Goal: Check status: Check status

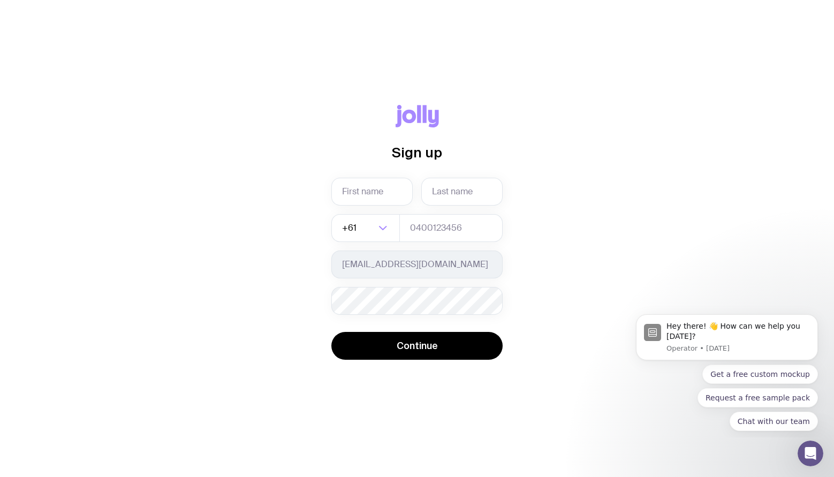
click at [396, 113] on icon at bounding box center [416, 116] width 43 height 22
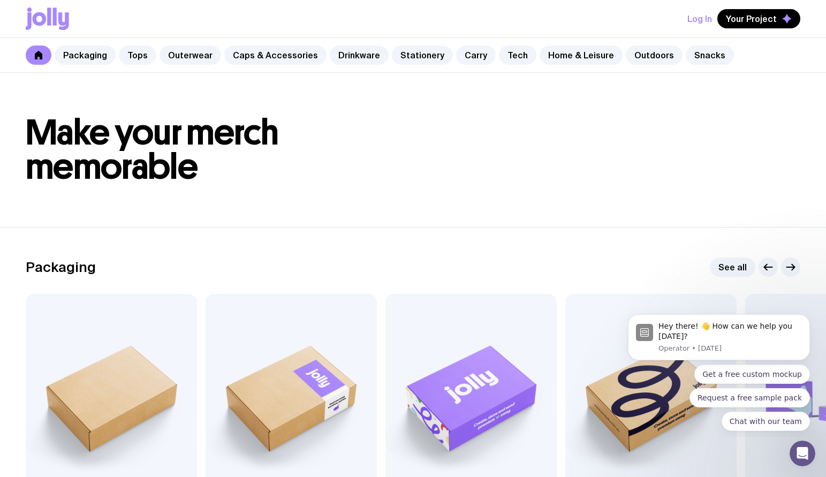
click at [696, 17] on button "Log In" at bounding box center [699, 18] width 25 height 19
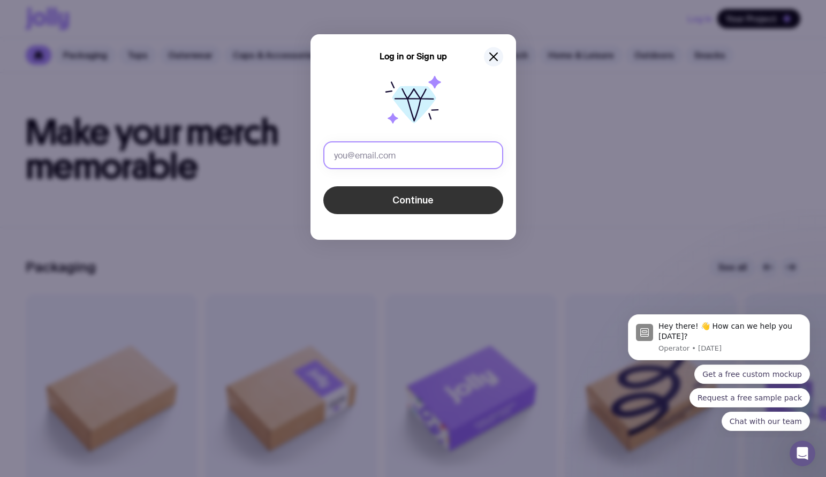
type input "[EMAIL_ADDRESS][DOMAIN_NAME]"
click at [438, 207] on button "Continue" at bounding box center [413, 200] width 180 height 28
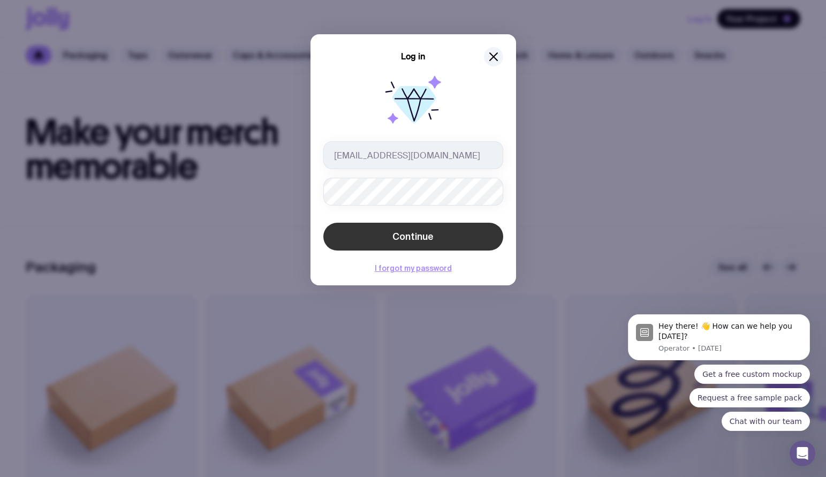
click at [431, 236] on span "Continue" at bounding box center [412, 236] width 41 height 13
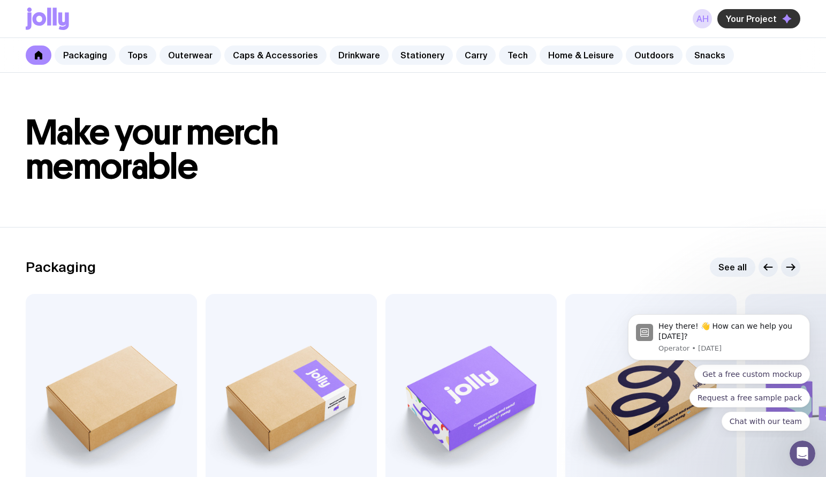
click at [757, 21] on span "Your Project" at bounding box center [751, 18] width 51 height 11
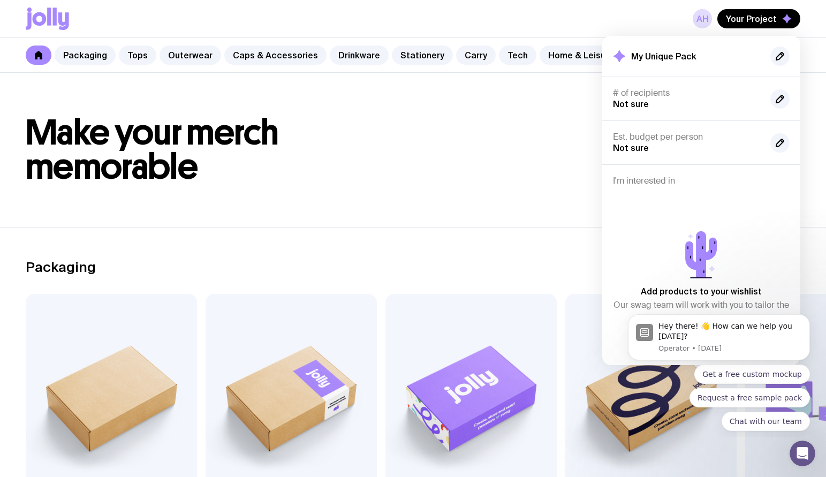
click at [655, 55] on h2 "My Unique Pack" at bounding box center [663, 56] width 65 height 11
click at [699, 15] on link "AH" at bounding box center [701, 18] width 19 height 19
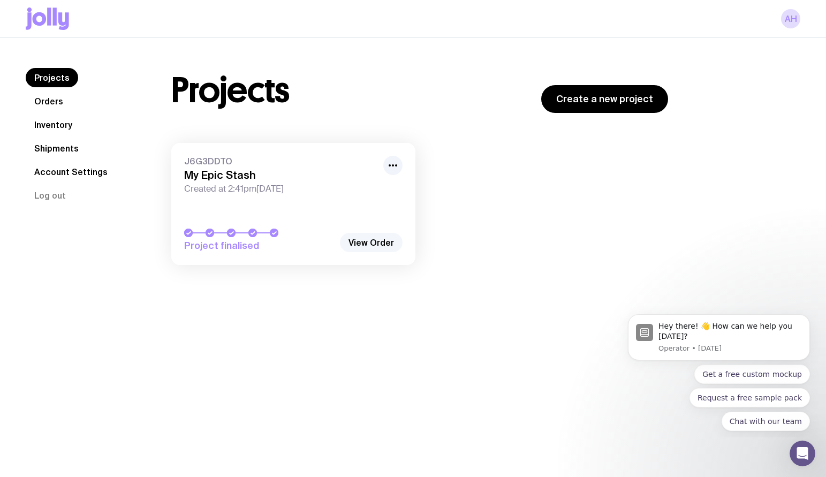
click at [370, 239] on link "View Order" at bounding box center [371, 242] width 63 height 19
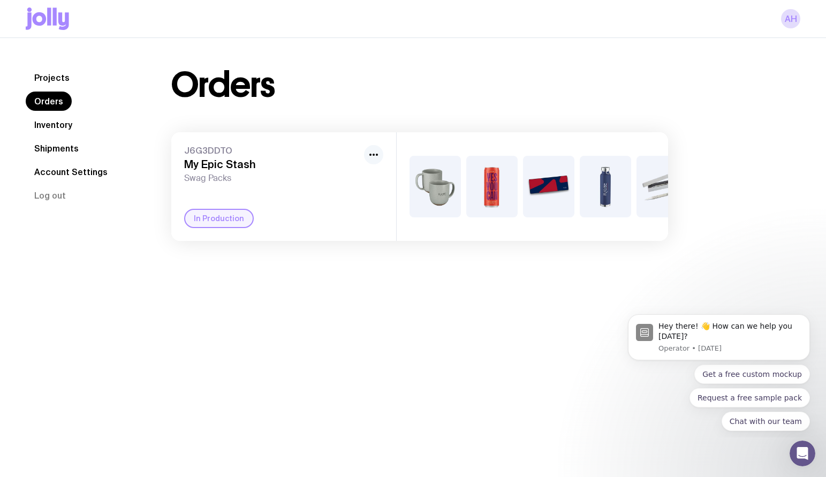
click at [374, 161] on button "button" at bounding box center [373, 154] width 19 height 19
click at [275, 150] on span "J6G3DDTO" at bounding box center [271, 150] width 175 height 11
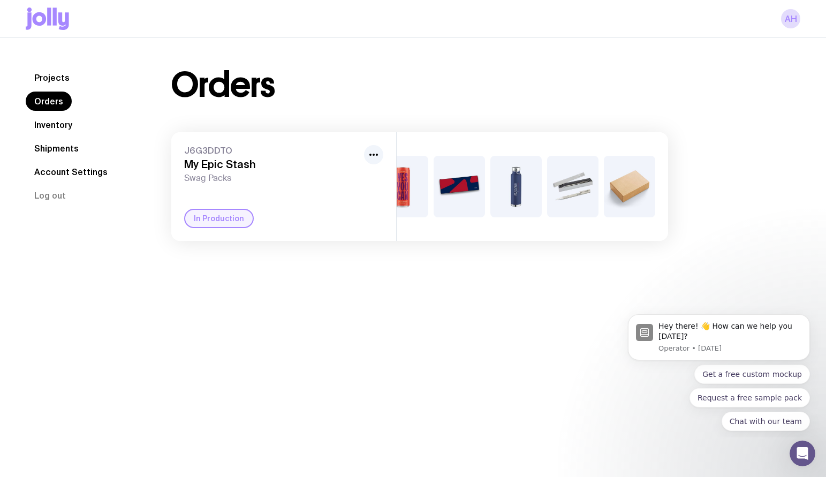
click at [590, 192] on img at bounding box center [572, 187] width 51 height 62
click at [583, 189] on img at bounding box center [572, 187] width 51 height 62
click at [372, 151] on icon "button" at bounding box center [373, 154] width 13 height 13
click at [301, 222] on div "In Production" at bounding box center [283, 218] width 199 height 19
click at [54, 120] on link "Inventory" at bounding box center [53, 124] width 55 height 19
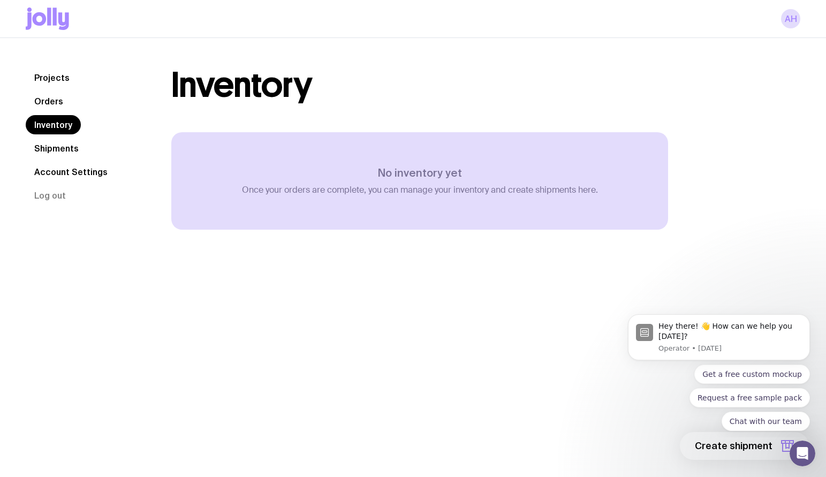
click at [56, 148] on link "Shipments" at bounding box center [57, 148] width 62 height 19
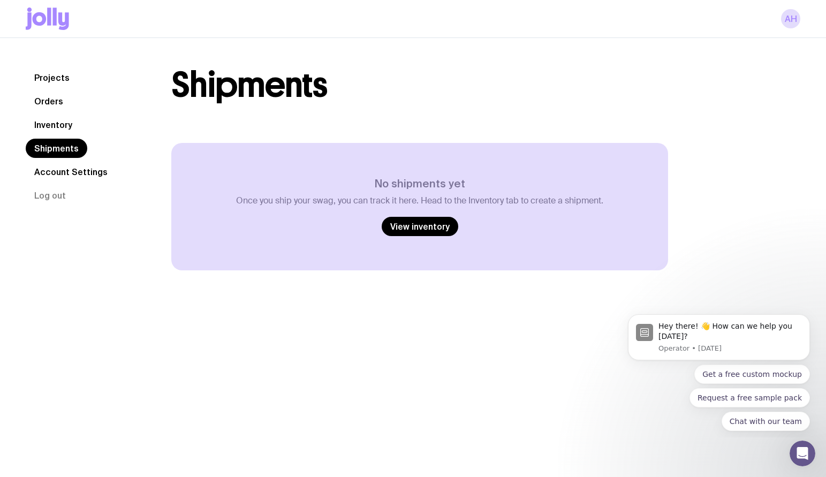
click at [62, 171] on link "Account Settings" at bounding box center [71, 171] width 90 height 19
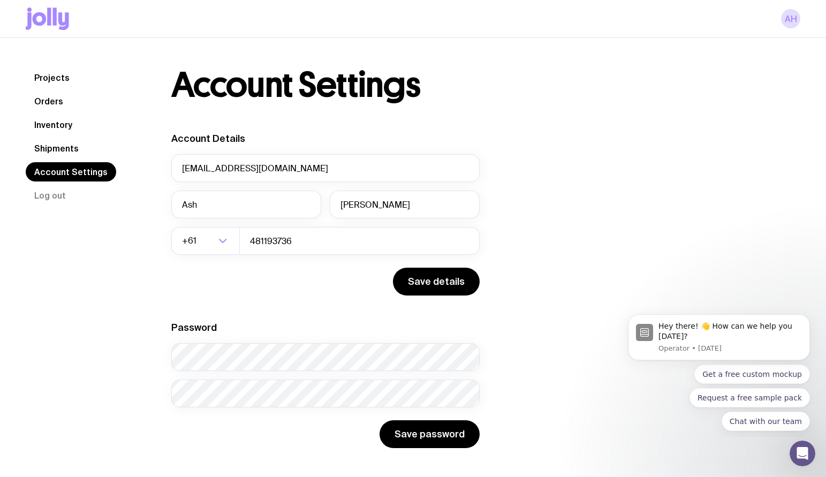
scroll to position [38, 0]
